Goal: Register for event/course

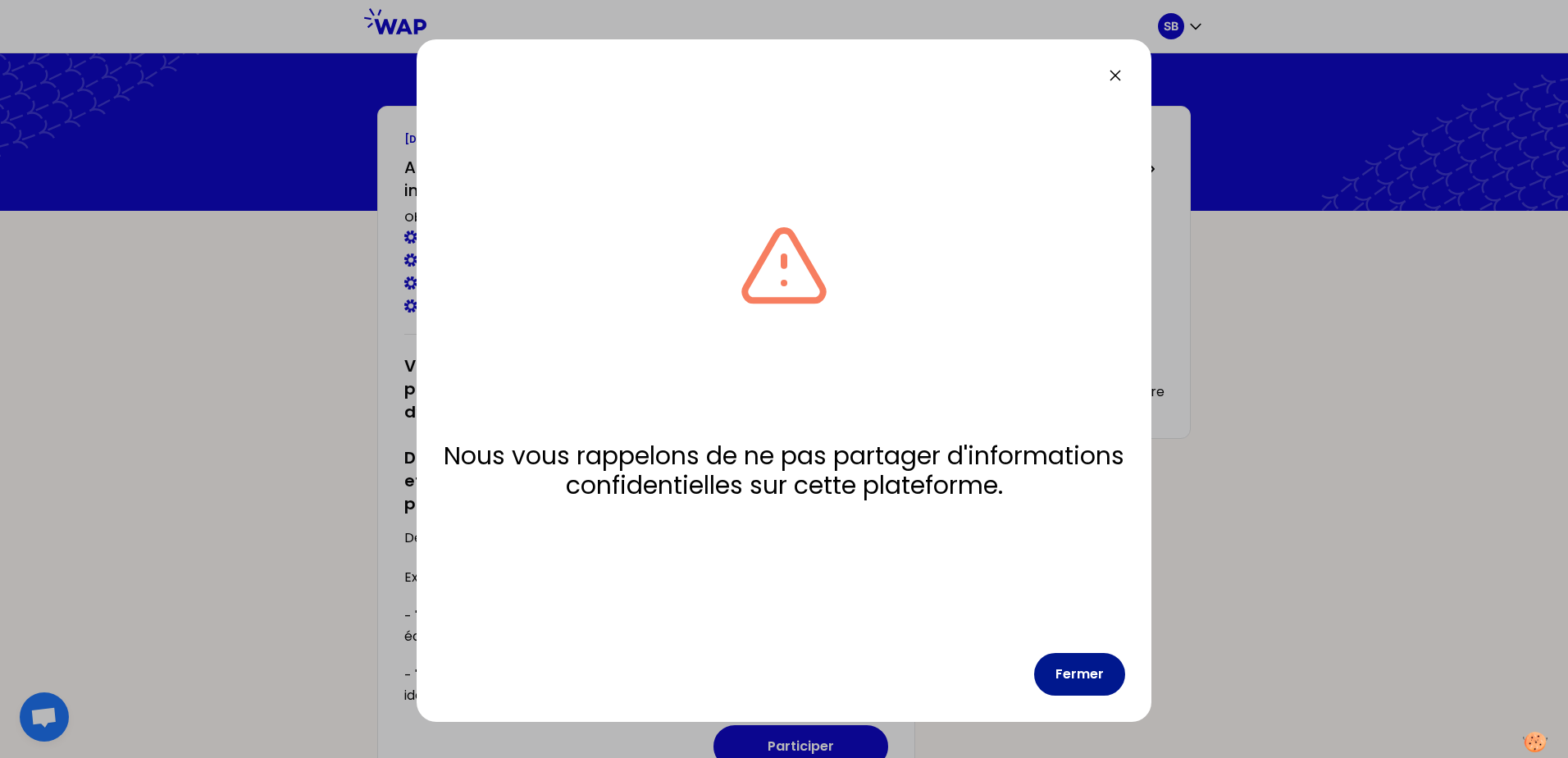
click at [1087, 672] on button "Fermer" at bounding box center [1079, 674] width 91 height 43
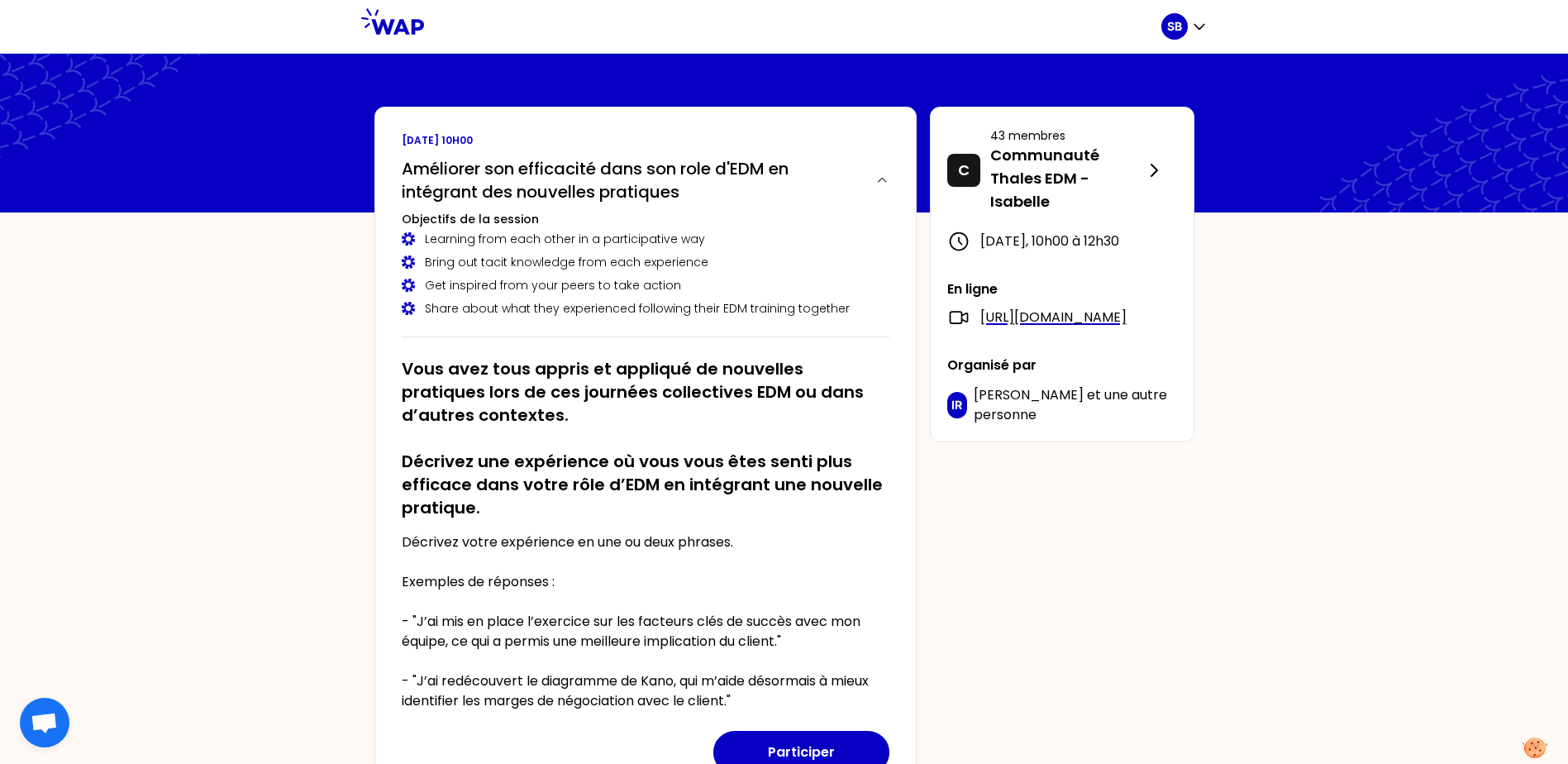
click at [1367, 296] on div "SB [DATE] 10h00 Améliorer son efficacité dans son role d'EDM en intégrant des n…" at bounding box center [784, 763] width 1568 height 1526
click at [587, 408] on h2 "Vous avez tous appris et appliqué de nouvelles pratiques lors de ces journées c…" at bounding box center [646, 437] width 488 height 162
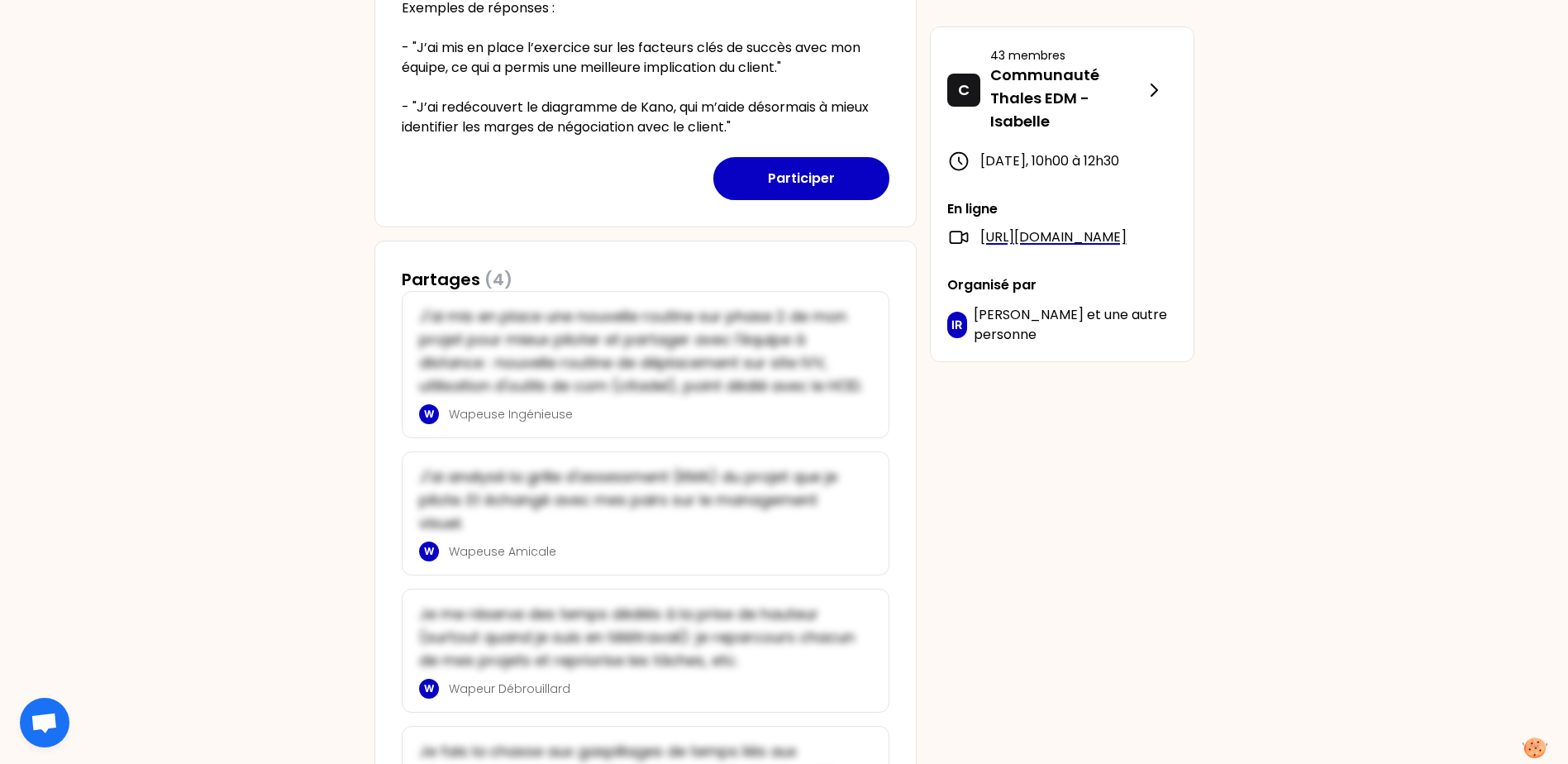
scroll to position [578, 0]
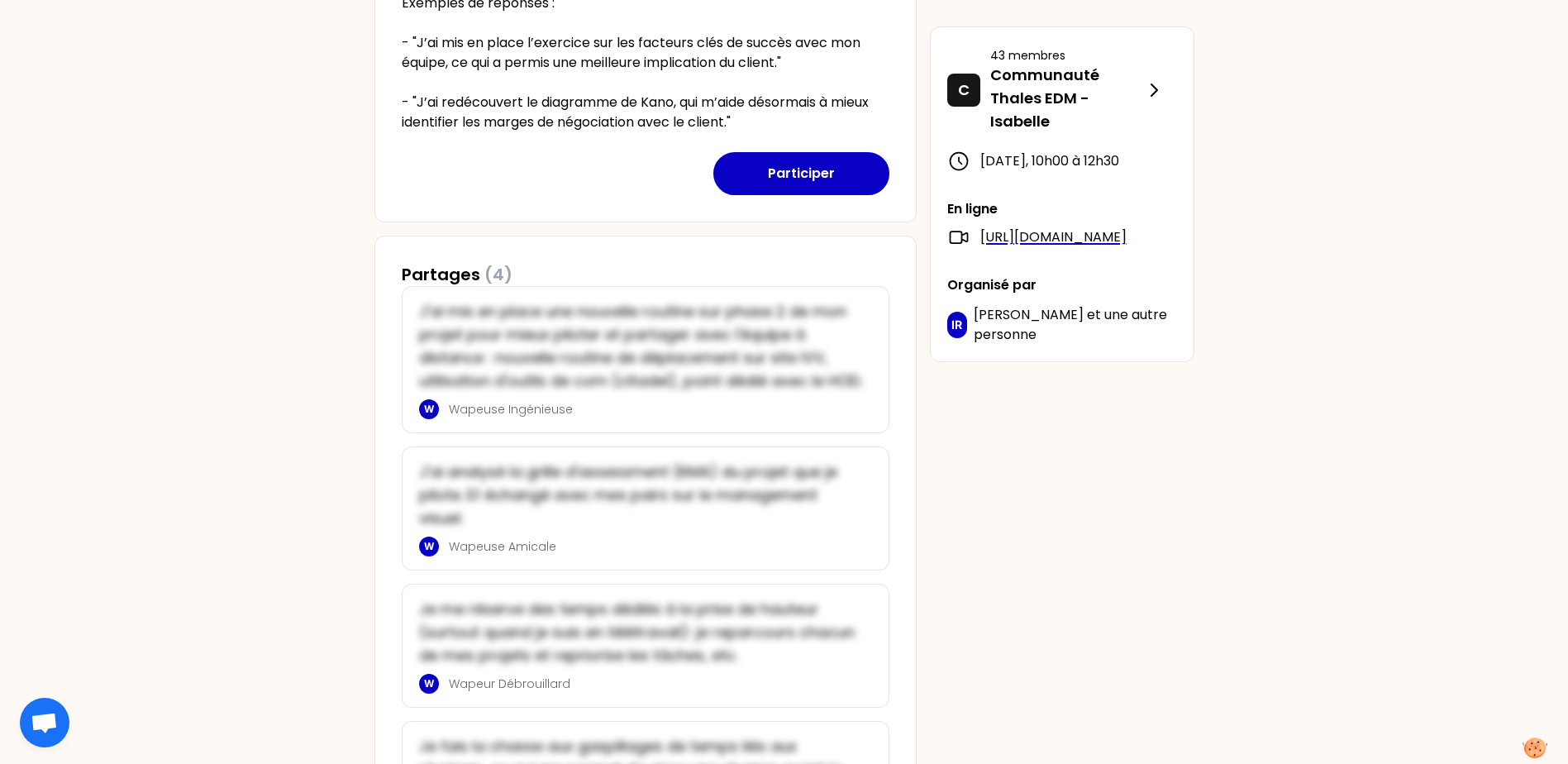
click at [320, 406] on div "SB [DATE] 10h00 Améliorer son efficacité dans son role d'EDM en intégrant des n…" at bounding box center [784, 185] width 1568 height 1526
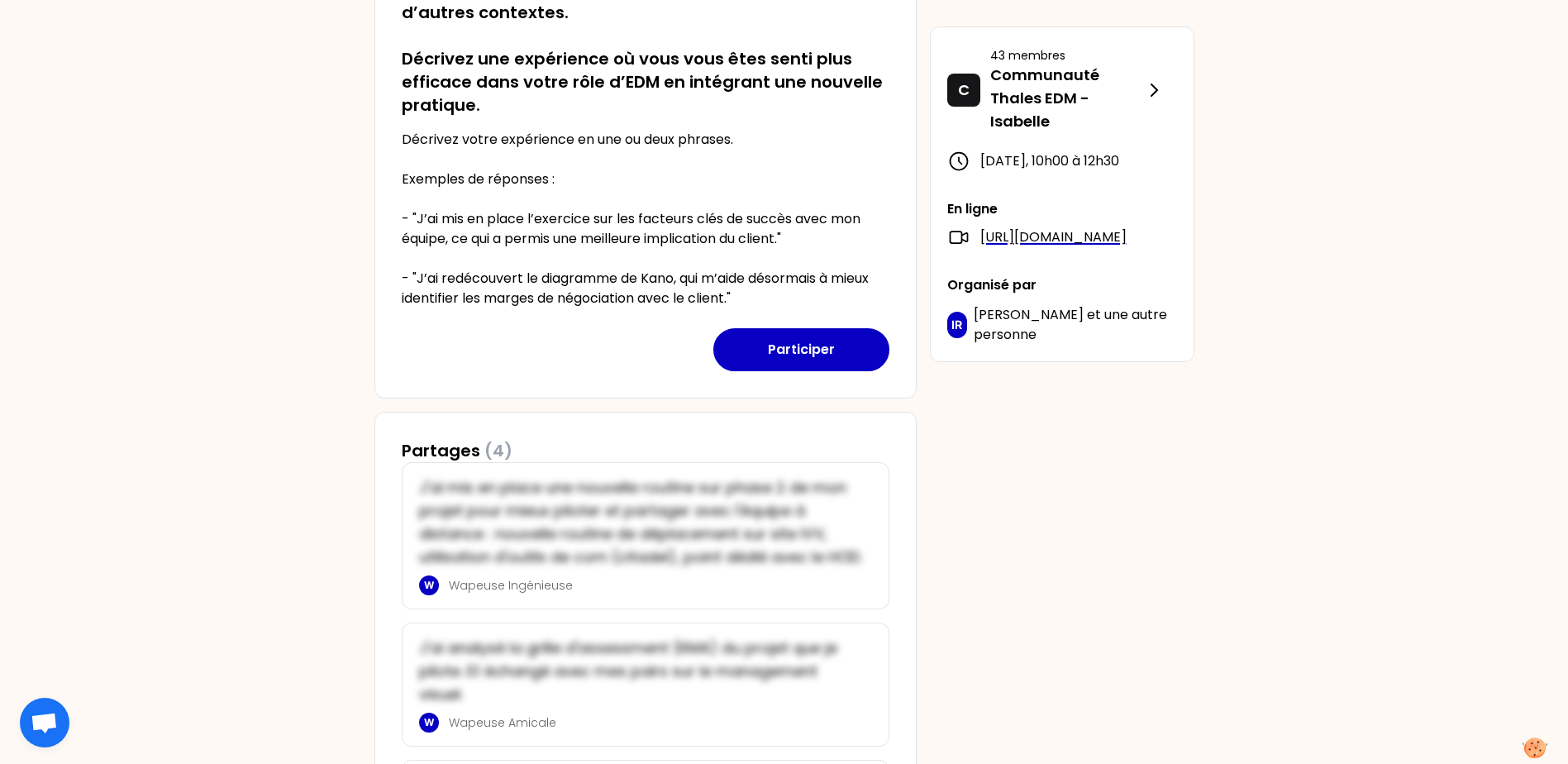
scroll to position [290, 0]
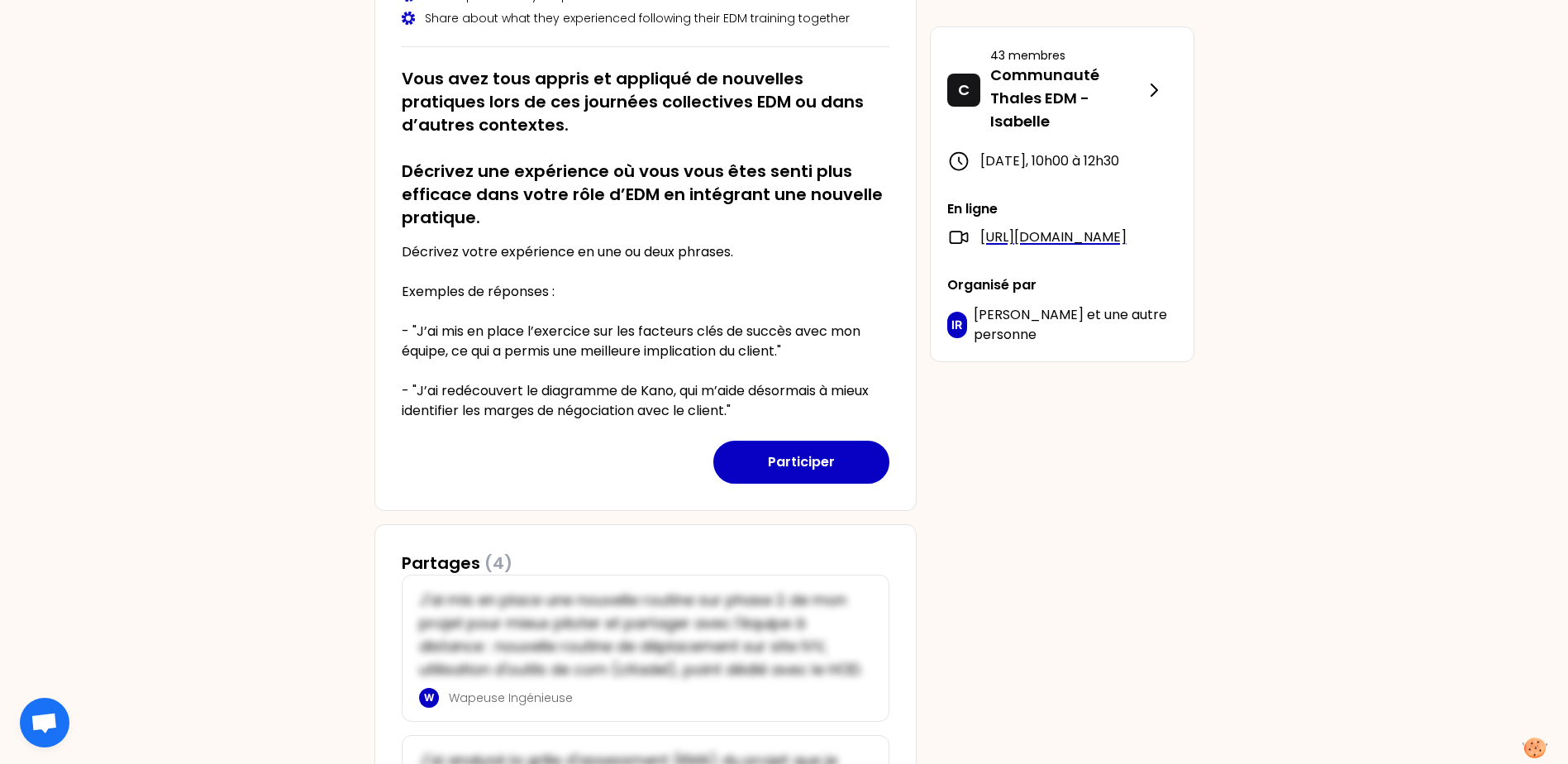
drag, startPoint x: 317, startPoint y: 392, endPoint x: 248, endPoint y: 332, distance: 91.4
click at [197, 332] on div "SB [DATE] 10h00 Améliorer son efficacité dans son role d'EDM en intégrant des n…" at bounding box center [784, 473] width 1568 height 1526
drag, startPoint x: 654, startPoint y: 322, endPoint x: 412, endPoint y: 309, distance: 242.3
click at [298, 309] on div "SB [DATE] 10h00 Améliorer son efficacité dans son role d'EDM en intégrant des n…" at bounding box center [784, 473] width 1568 height 1526
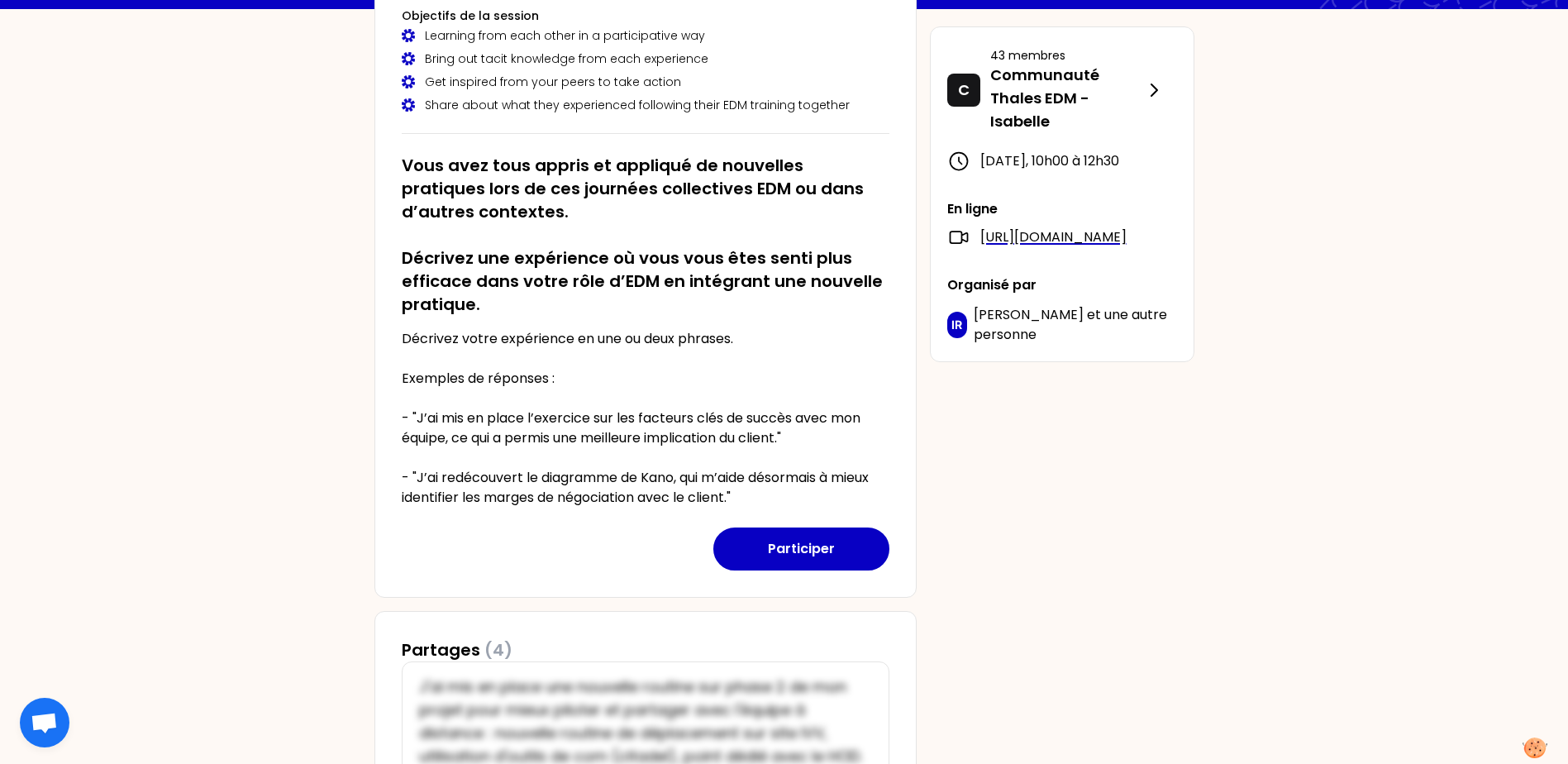
scroll to position [42, 0]
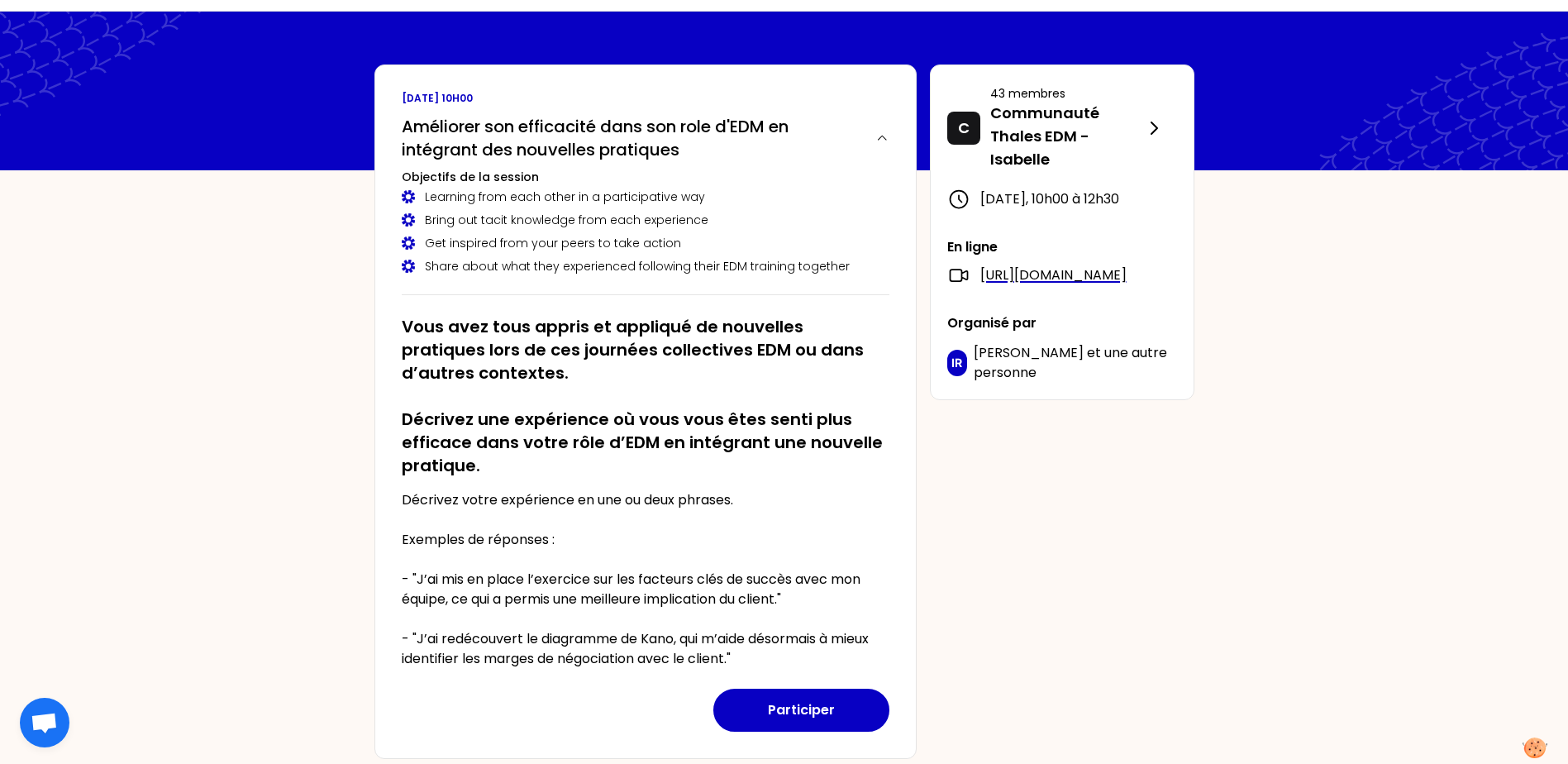
drag, startPoint x: 616, startPoint y: 315, endPoint x: 244, endPoint y: 366, distance: 375.5
click at [231, 366] on div "SB [DATE] 10h00 Améliorer son efficacité dans son role d'EDM en intégrant des n…" at bounding box center [784, 721] width 1568 height 1526
click at [662, 397] on h2 "Vous avez tous appris et appliqué de nouvelles pratiques lors de ces journées c…" at bounding box center [646, 395] width 488 height 162
drag, startPoint x: 662, startPoint y: 397, endPoint x: 397, endPoint y: 385, distance: 265.3
click at [316, 385] on div "SB [DATE] 10h00 Améliorer son efficacité dans son role d'EDM en intégrant des n…" at bounding box center [784, 721] width 1568 height 1526
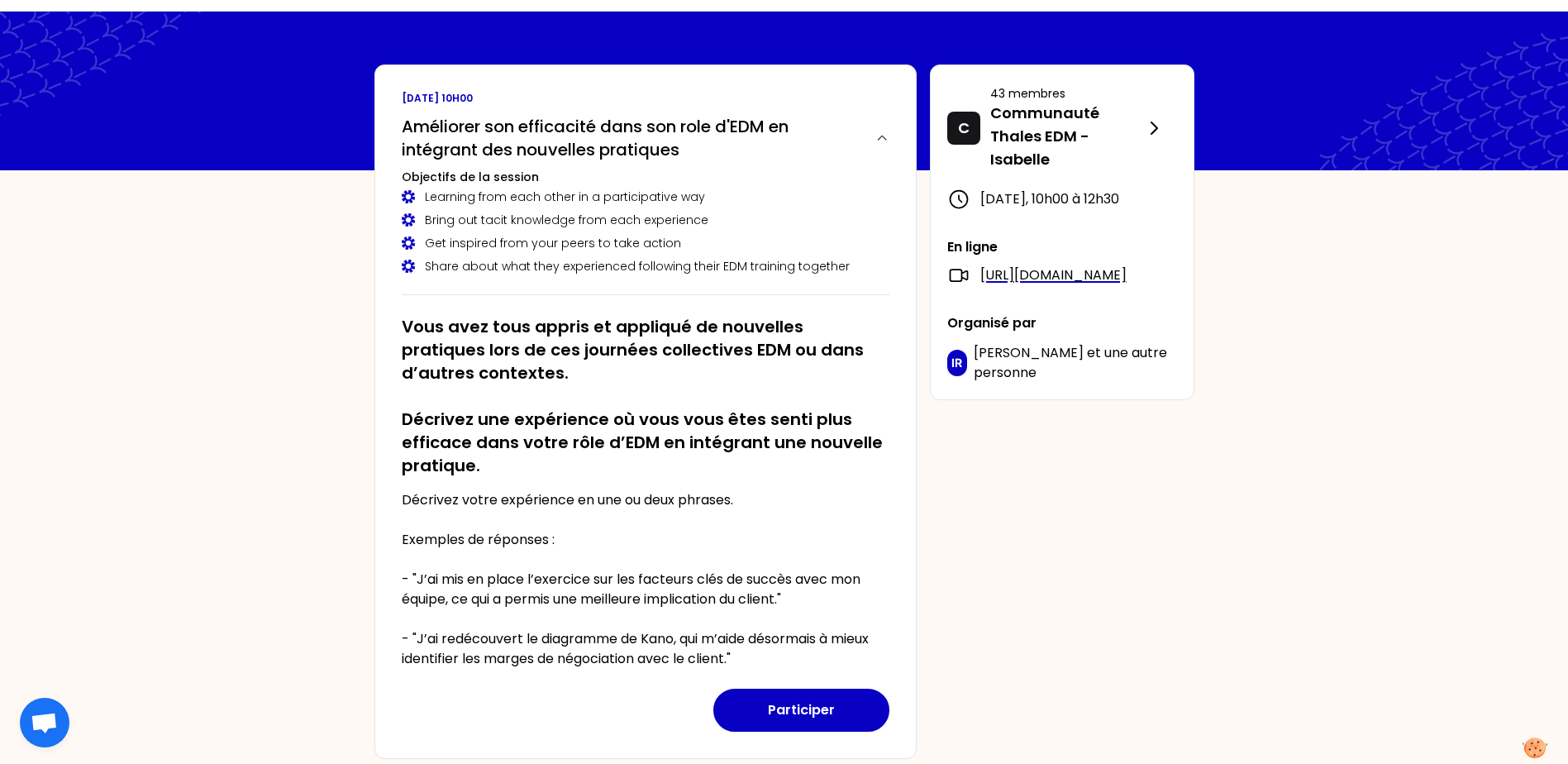
drag, startPoint x: 725, startPoint y: 396, endPoint x: 398, endPoint y: 389, distance: 327.1
click at [260, 389] on div "SB [DATE] 10h00 Améliorer son efficacité dans son role d'EDM en intégrant des n…" at bounding box center [784, 721] width 1568 height 1526
drag, startPoint x: 666, startPoint y: 405, endPoint x: 337, endPoint y: 403, distance: 329.0
click at [335, 404] on div "SB [DATE] 10h00 Améliorer son efficacité dans son role d'EDM en intégrant des n…" at bounding box center [784, 721] width 1568 height 1526
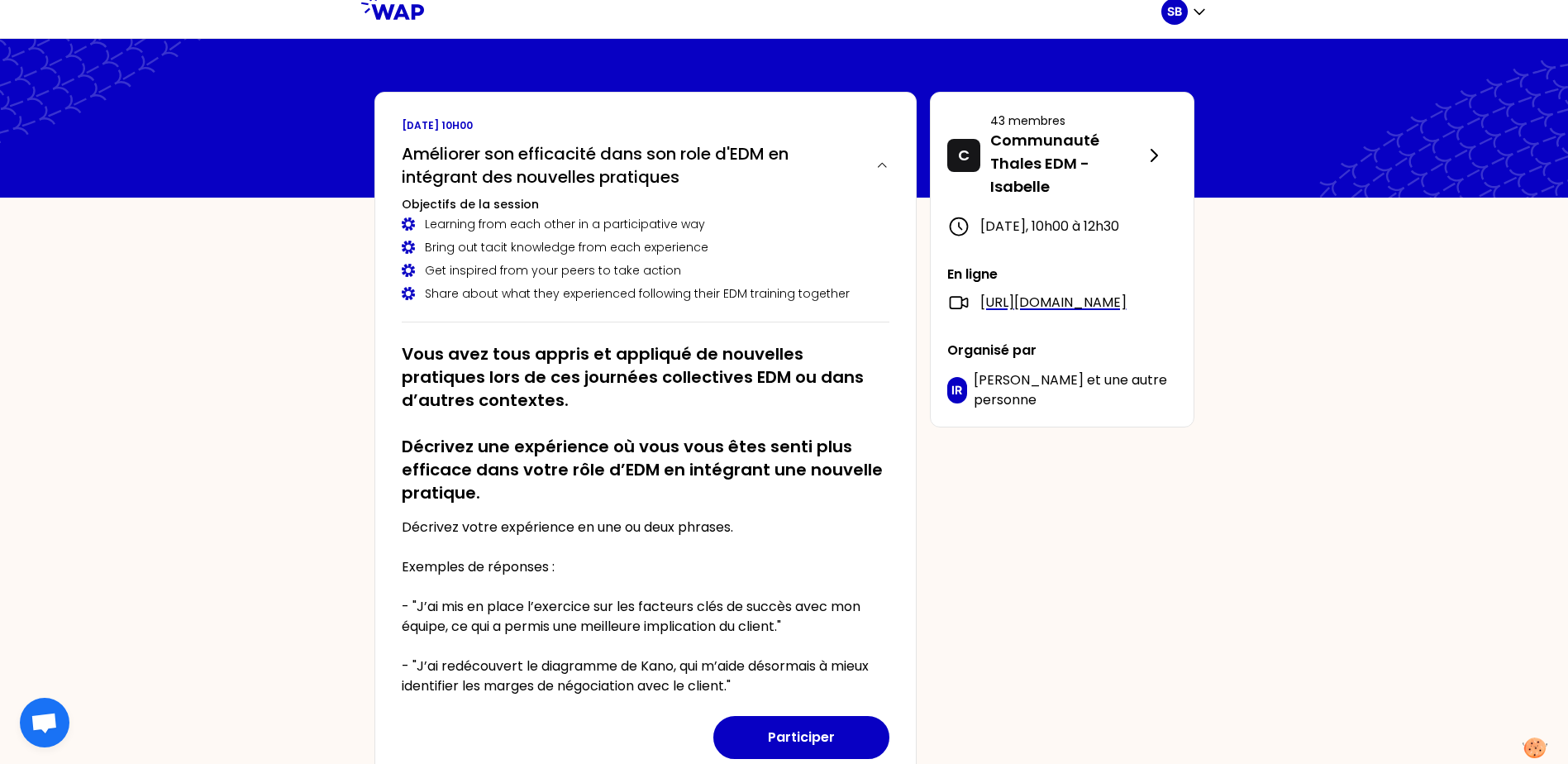
scroll to position [0, 0]
